Goal: Information Seeking & Learning: Learn about a topic

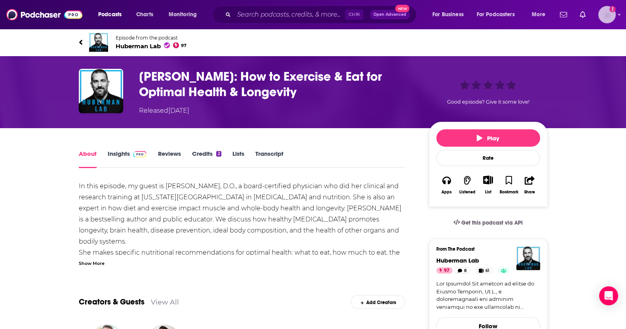
click at [606, 15] on img "Logged in as nshort92" at bounding box center [606, 14] width 17 height 17
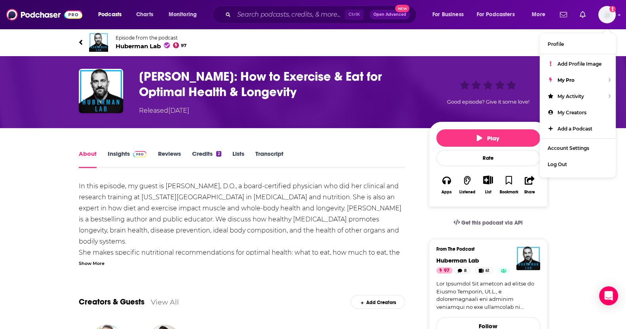
click at [465, 30] on div "Episode from the podcast Huberman Lab 97 Next Episode" at bounding box center [313, 43] width 469 height 32
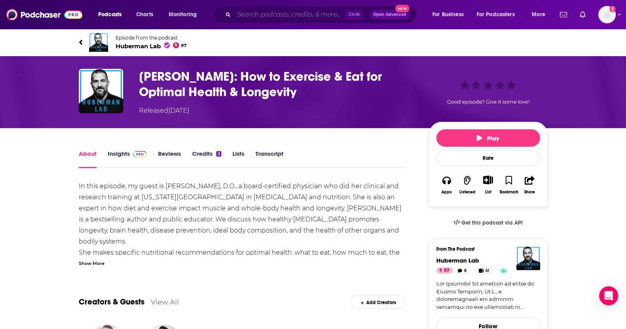
click at [305, 9] on input "Search podcasts, credits, & more..." at bounding box center [289, 14] width 111 height 13
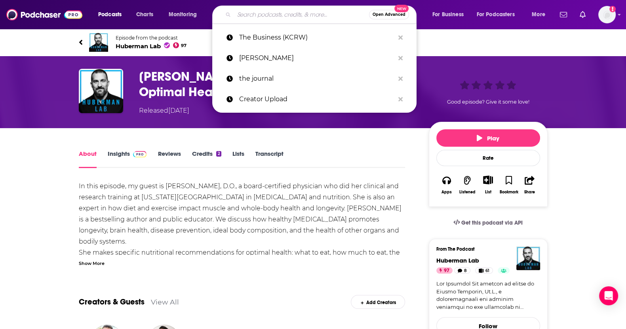
click at [259, 19] on input "Search podcasts, credits, & more..." at bounding box center [301, 14] width 135 height 13
type input "n"
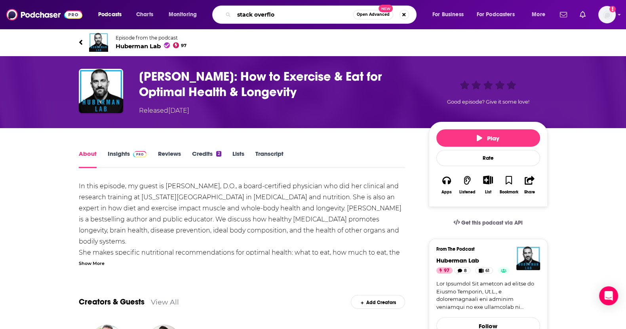
type input "stack overflow"
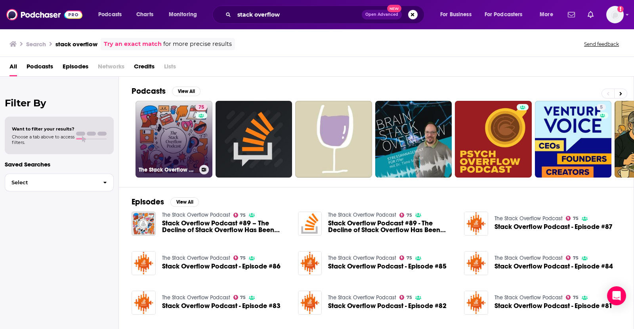
click at [173, 135] on link "75 The Stack Overflow Podcast" at bounding box center [173, 139] width 77 height 77
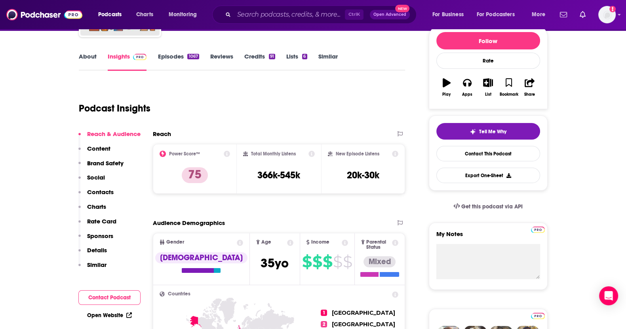
scroll to position [99, 0]
